Goal: Information Seeking & Learning: Learn about a topic

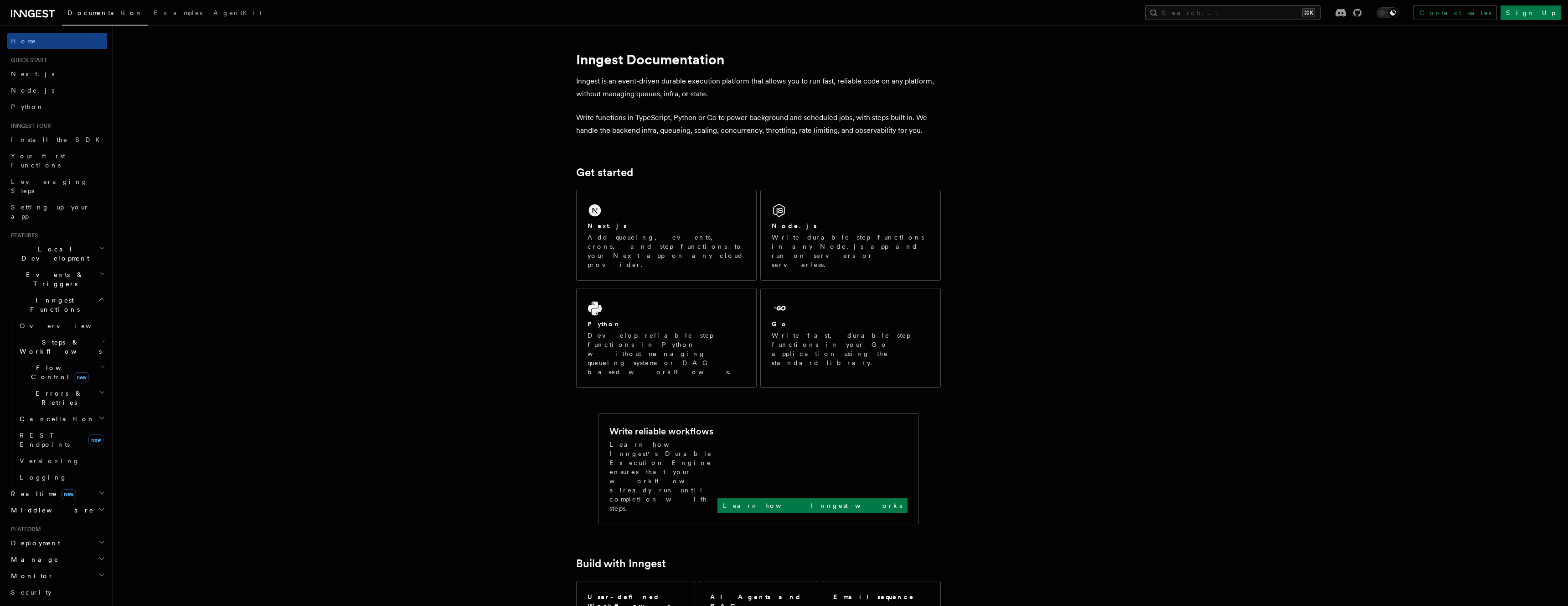
click at [1246, 14] on button "Search... ⌘K" at bounding box center [1233, 12] width 175 height 15
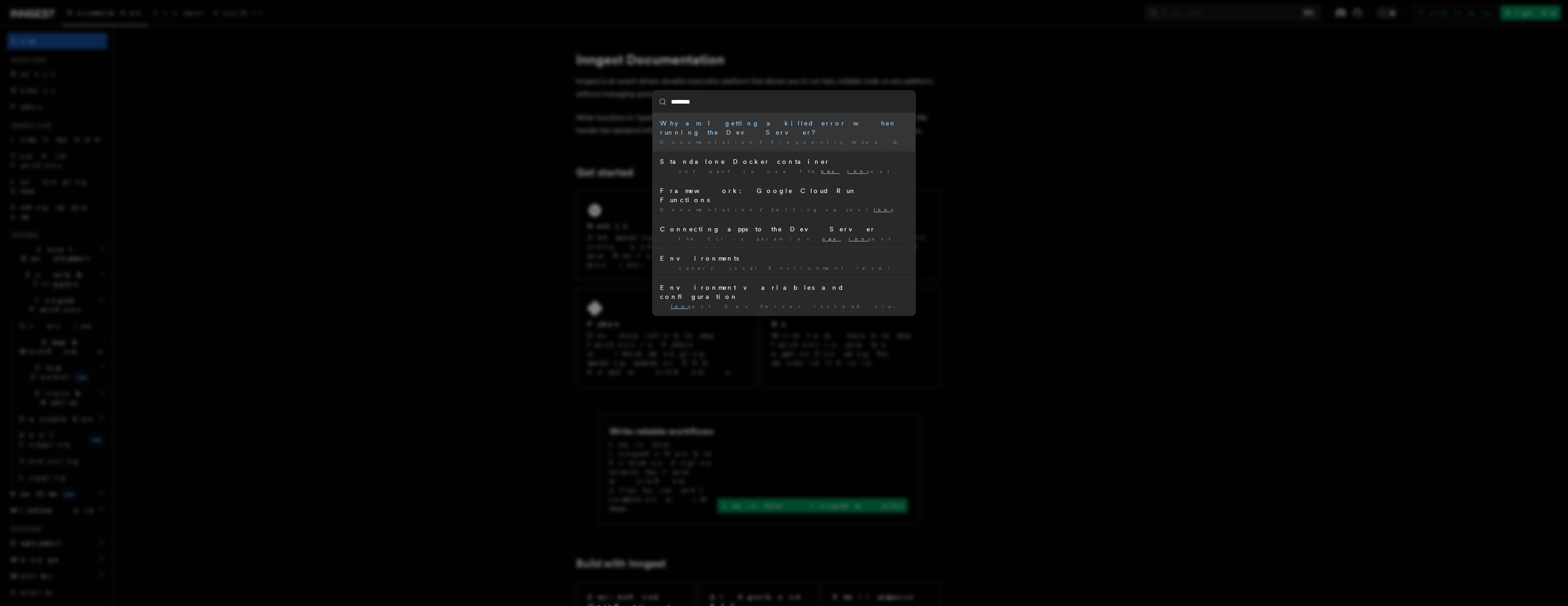
type input "*********"
click at [740, 218] on li "Connecting apps to the Dev Server … the CLI -u param (ex. npx innge st-cli@late…" at bounding box center [784, 232] width 263 height 29
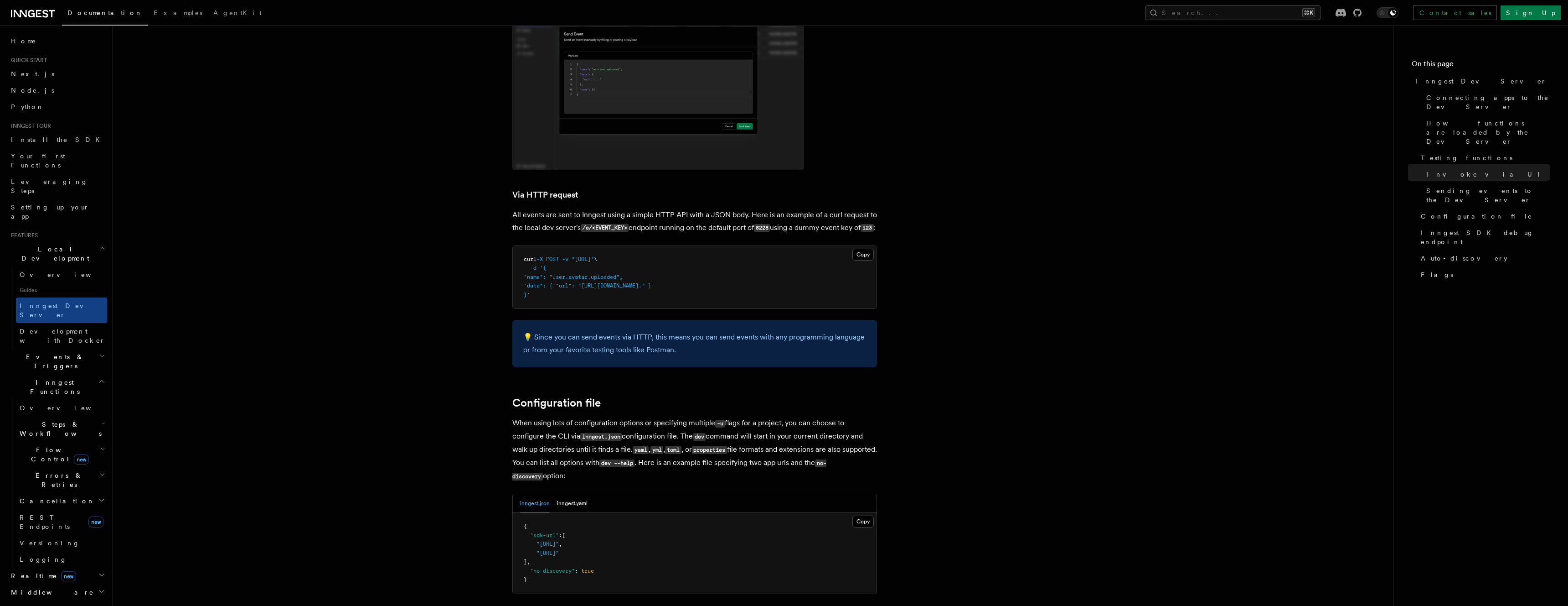
scroll to position [1794, 0]
